Goal: Information Seeking & Learning: Understand process/instructions

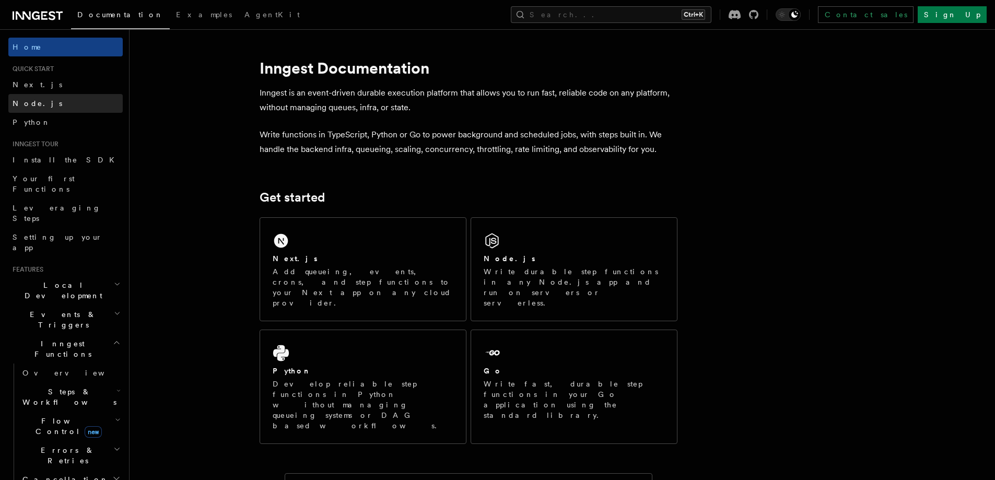
click at [31, 105] on span "Node.js" at bounding box center [38, 103] width 50 height 8
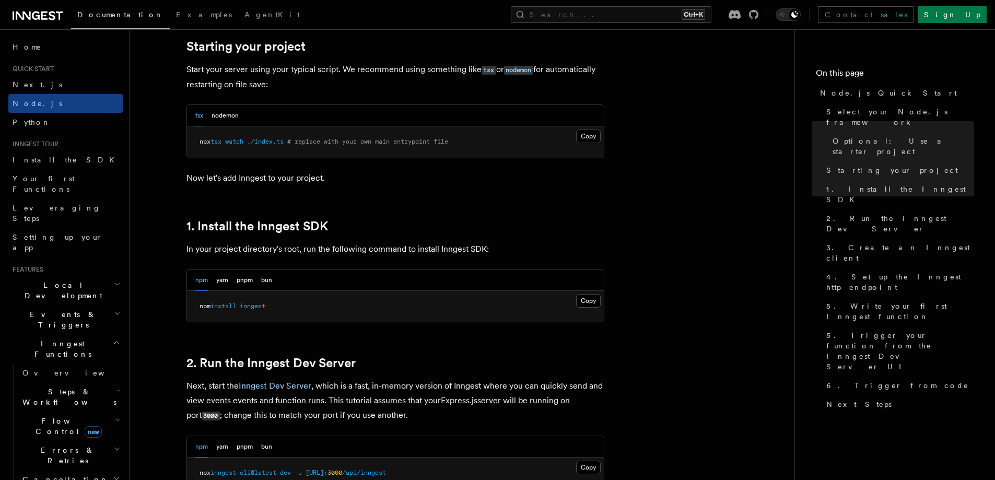
scroll to position [522, 0]
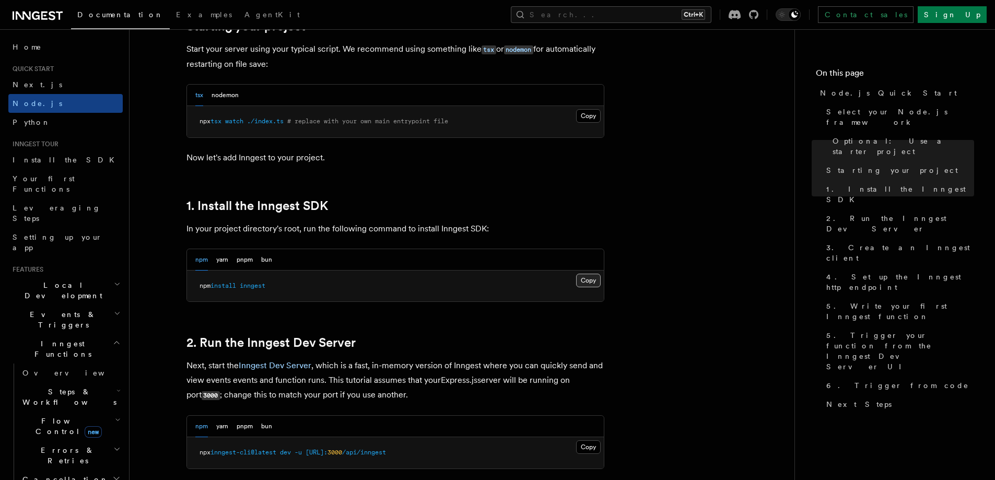
click at [585, 279] on button "Copy Copied" at bounding box center [588, 281] width 25 height 14
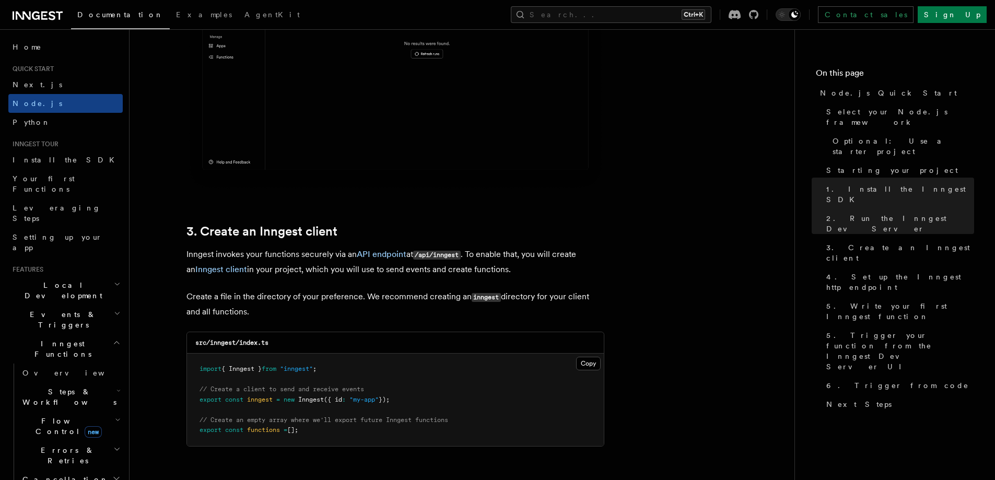
scroll to position [1201, 0]
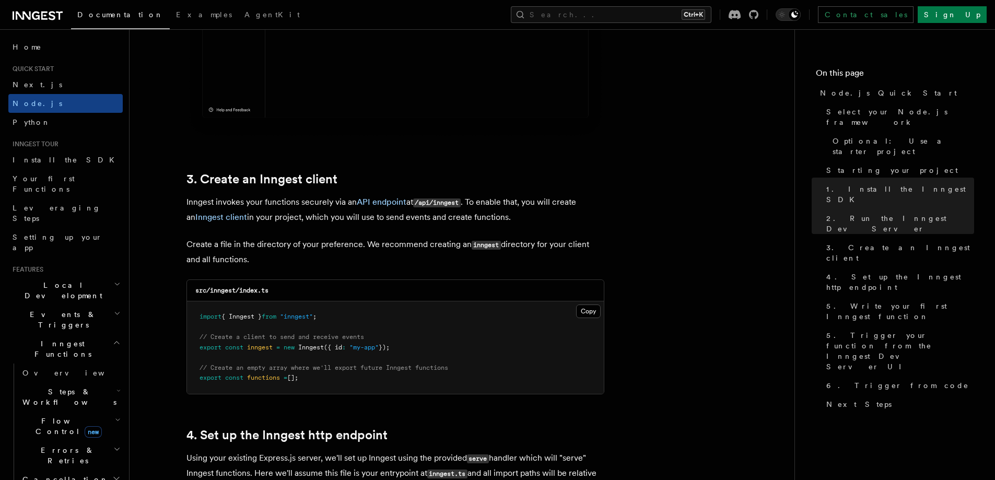
click at [355, 314] on pre "import { Inngest } from "inngest" ; // Create a client to send and receive even…" at bounding box center [395, 347] width 417 height 92
click at [345, 315] on pre "import { Inngest } from "inngest" ; // Create a client to send and receive even…" at bounding box center [395, 347] width 417 height 92
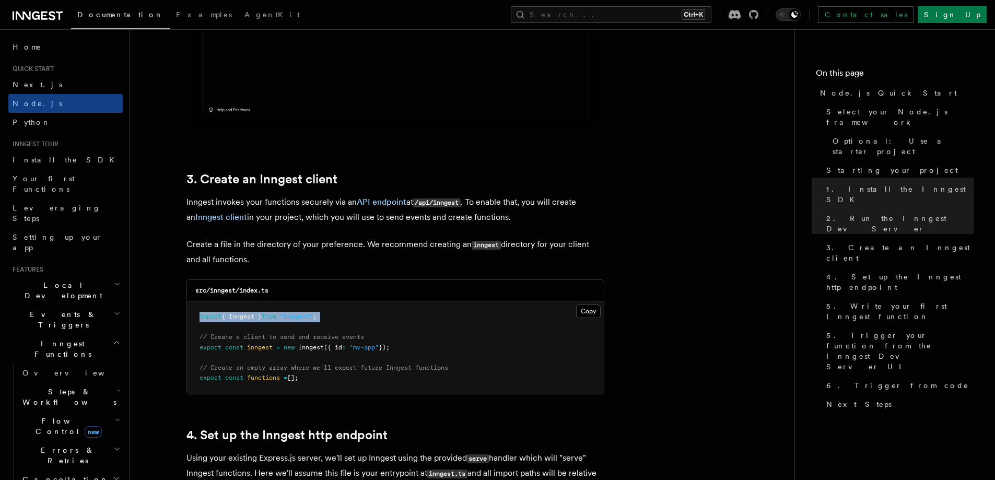
click at [272, 314] on span "from" at bounding box center [269, 316] width 15 height 7
click at [405, 346] on pre "import { Inngest } from "inngest" ; // Create a client to send and receive even…" at bounding box center [395, 347] width 417 height 92
drag, startPoint x: 397, startPoint y: 346, endPoint x: 201, endPoint y: 345, distance: 196.3
click at [201, 345] on span "export const inngest = new Inngest ({ id : "my-app" });" at bounding box center [294, 347] width 190 height 7
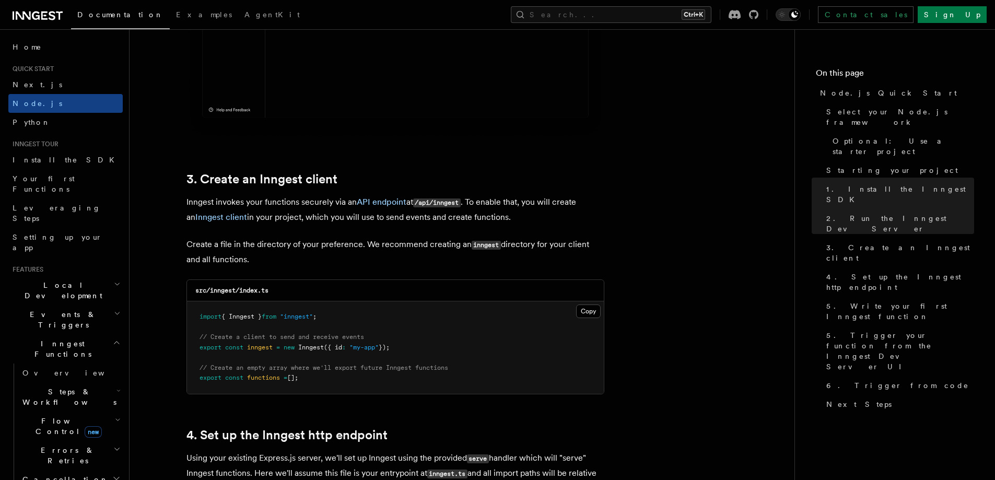
copy span "export const inngest = new Inngest ({ id : "my-app" });"
click at [222, 347] on span at bounding box center [223, 347] width 4 height 7
drag, startPoint x: 311, startPoint y: 378, endPoint x: 198, endPoint y: 334, distance: 120.5
click at [198, 334] on pre "import { Inngest } from "inngest" ; // Create a client to send and receive even…" at bounding box center [395, 347] width 417 height 92
copy code "// Create a client to send and receive events export const inngest = new Innges…"
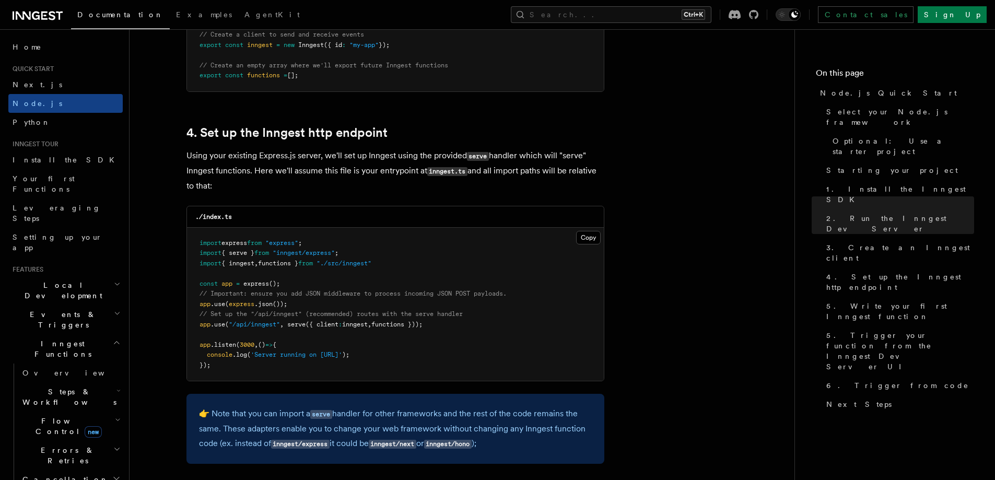
scroll to position [1514, 0]
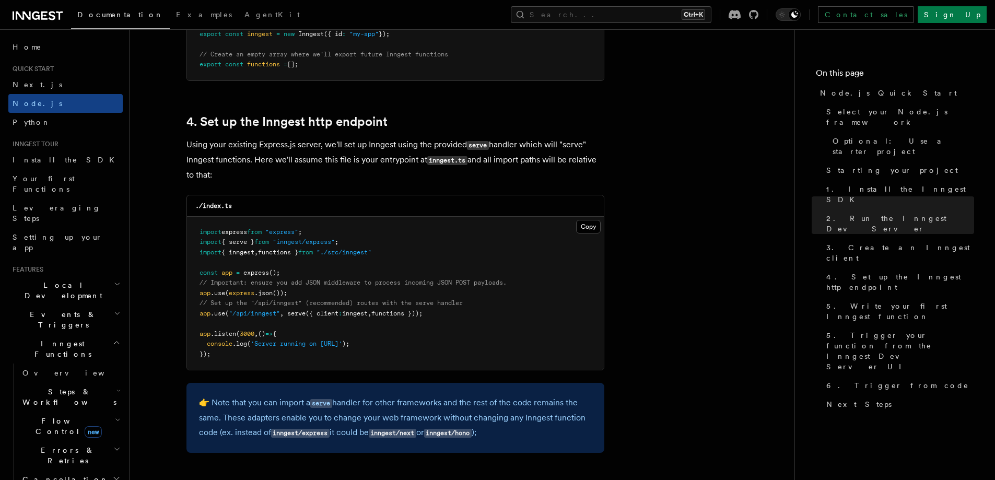
click at [422, 314] on span "functions }));" at bounding box center [396, 313] width 51 height 7
copy code "app .use ( "/api/inngest" , serve ({ client : inngest , functions }));"
drag, startPoint x: 406, startPoint y: 253, endPoint x: 387, endPoint y: 260, distance: 19.5
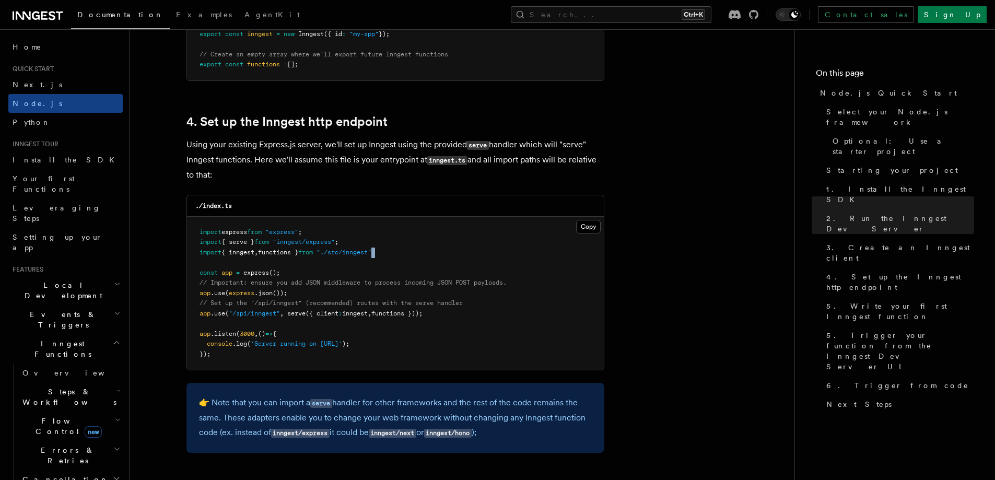
click at [387, 260] on pre "import express from "express" ; import { serve } from "inngest/express" ; impor…" at bounding box center [395, 294] width 417 height 154
click at [390, 257] on pre "import express from "express" ; import { serve } from "inngest/express" ; impor…" at bounding box center [395, 294] width 417 height 154
drag, startPoint x: 394, startPoint y: 252, endPoint x: 193, endPoint y: 242, distance: 201.3
click at [193, 242] on pre "import express from "express" ; import { serve } from "inngest/express" ; impor…" at bounding box center [395, 294] width 417 height 154
copy code "import { serve } from "inngest/express" ; import { inngest , functions } from "…"
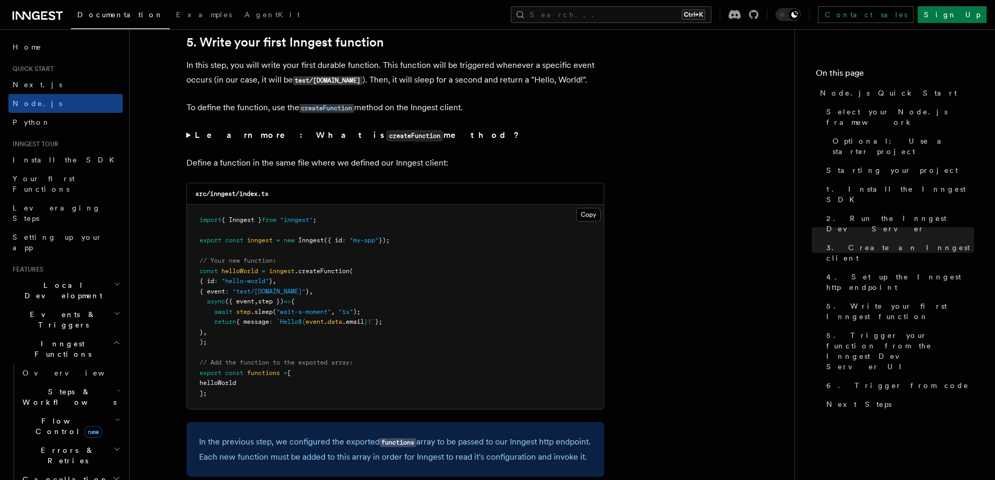
scroll to position [1984, 0]
